Goal: Task Accomplishment & Management: Complete application form

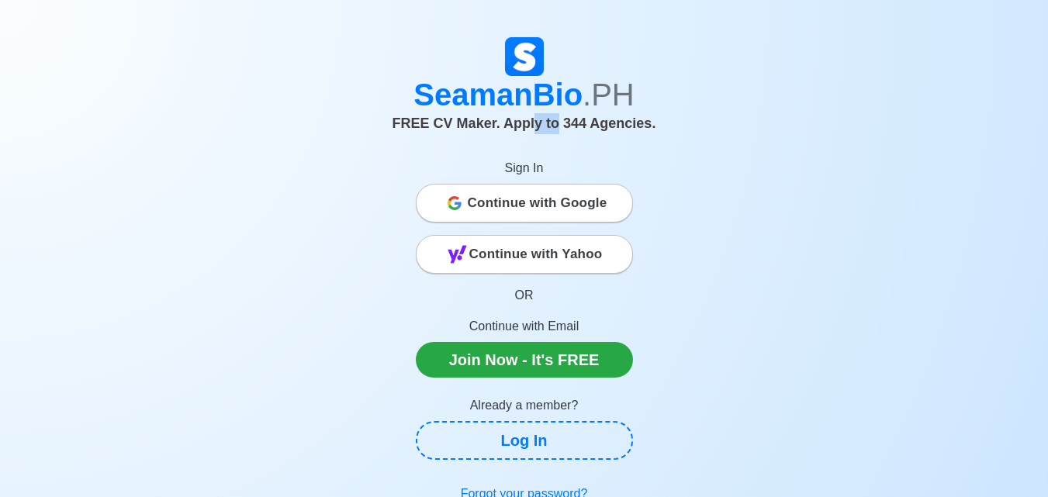
click at [533, 121] on span "FREE CV Maker. Apply to 344 Agencies." at bounding box center [524, 124] width 264 height 16
drag, startPoint x: 533, startPoint y: 121, endPoint x: 555, endPoint y: 123, distance: 22.5
click at [555, 123] on span "FREE CV Maker. Apply to 344 Agencies." at bounding box center [524, 124] width 264 height 16
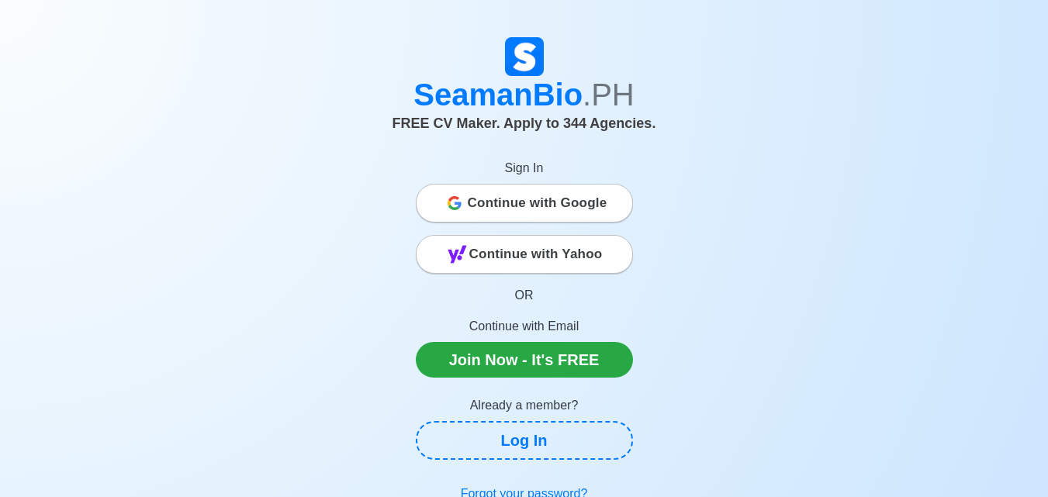
click at [568, 192] on span "Continue with Google" at bounding box center [538, 203] width 140 height 31
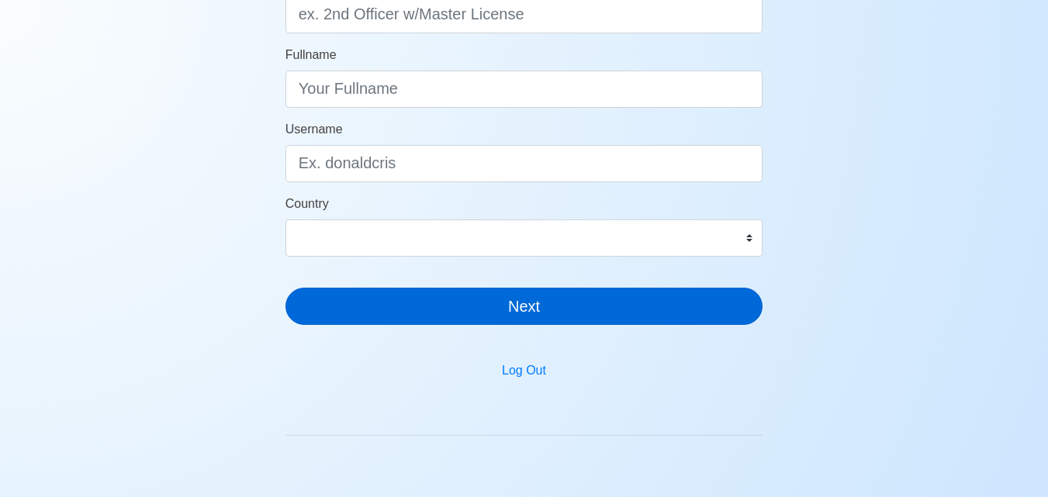
scroll to position [413, 0]
